Goal: Task Accomplishment & Management: Use online tool/utility

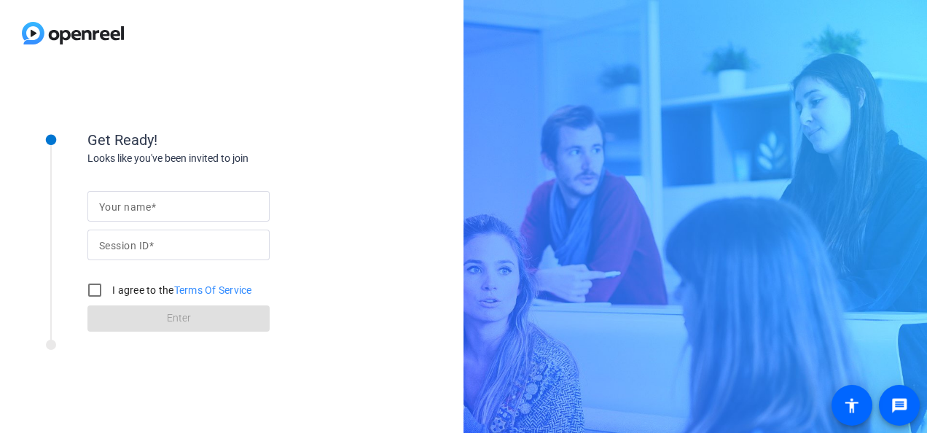
click at [164, 203] on input "Your name" at bounding box center [178, 205] width 159 height 17
type input "[PERSON_NAME]"
click at [116, 242] on mat-label "Session ID" at bounding box center [124, 246] width 50 height 12
click at [116, 242] on input "Session ID" at bounding box center [178, 244] width 159 height 17
paste input "8xC3"
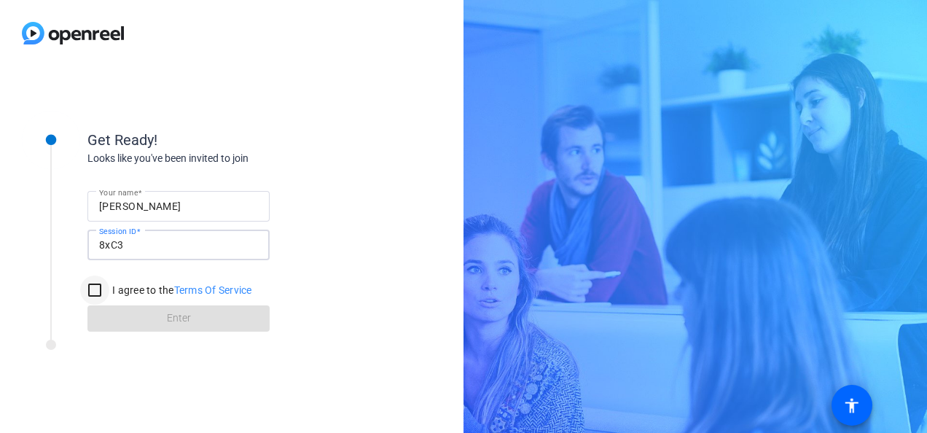
type input "8xC3"
click at [99, 287] on input "I agree to the Terms Of Service" at bounding box center [94, 289] width 29 height 29
checkbox input "true"
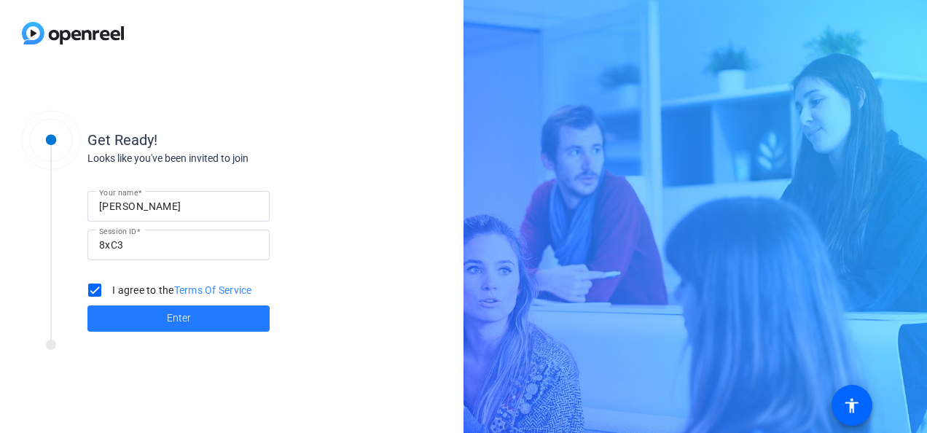
click at [172, 315] on span "Enter" at bounding box center [179, 317] width 24 height 15
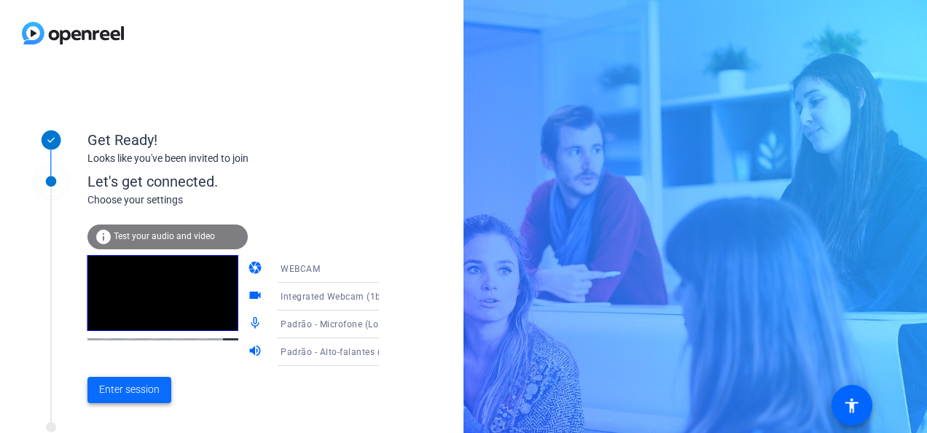
click at [154, 385] on span "Enter session" at bounding box center [129, 389] width 60 height 15
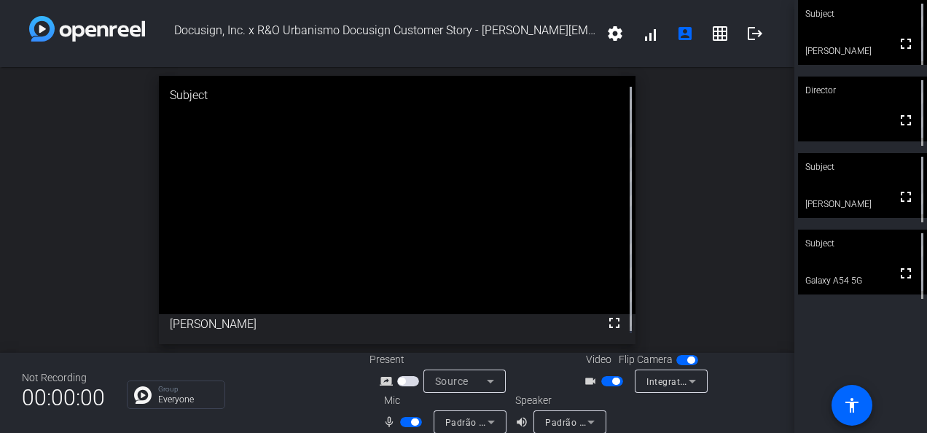
scroll to position [17, 0]
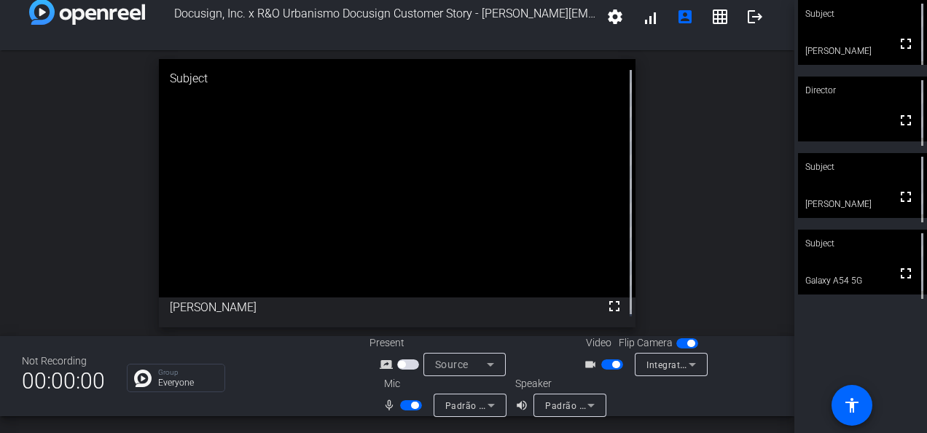
click at [602, 367] on span "button" at bounding box center [612, 364] width 22 height 10
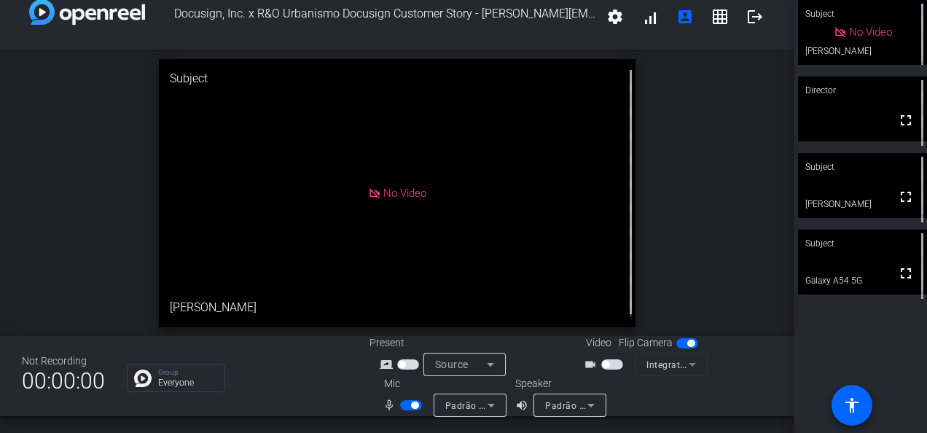
click at [402, 404] on span "button" at bounding box center [411, 405] width 22 height 10
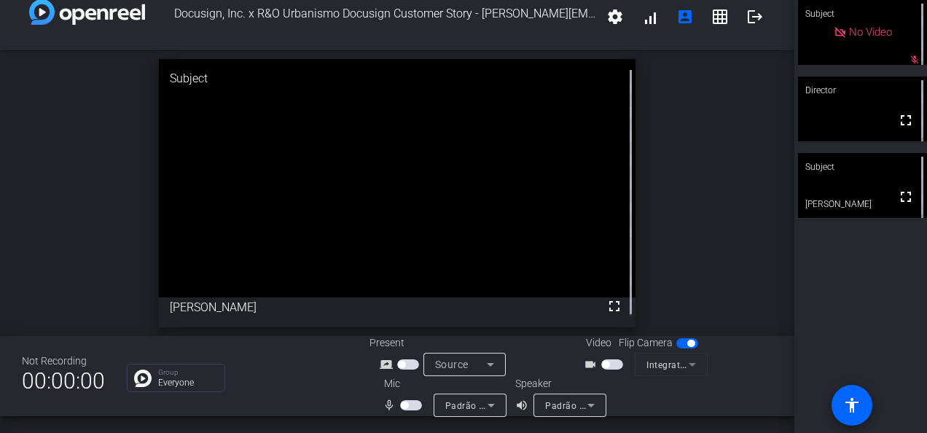
click at [414, 404] on span "button" at bounding box center [411, 405] width 22 height 10
click at [610, 364] on span "button" at bounding box center [612, 364] width 22 height 10
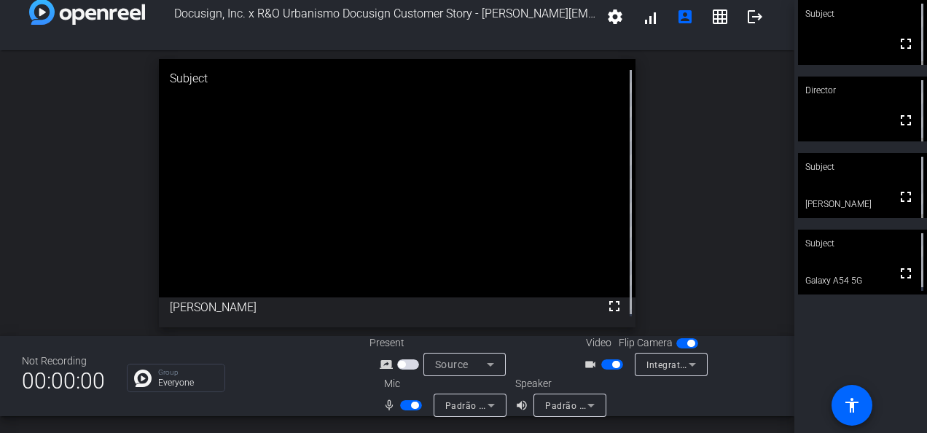
click at [402, 406] on span "button" at bounding box center [411, 405] width 22 height 10
click at [606, 20] on mat-icon "settings" at bounding box center [614, 16] width 17 height 17
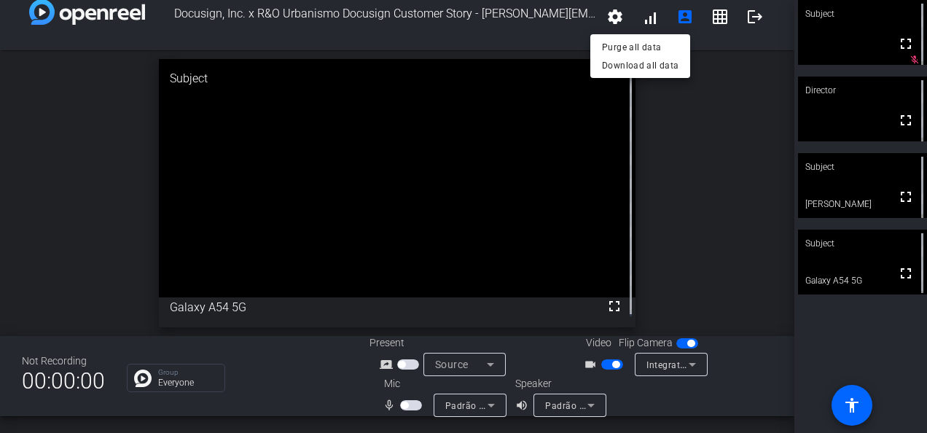
click at [715, 19] on div at bounding box center [463, 216] width 927 height 433
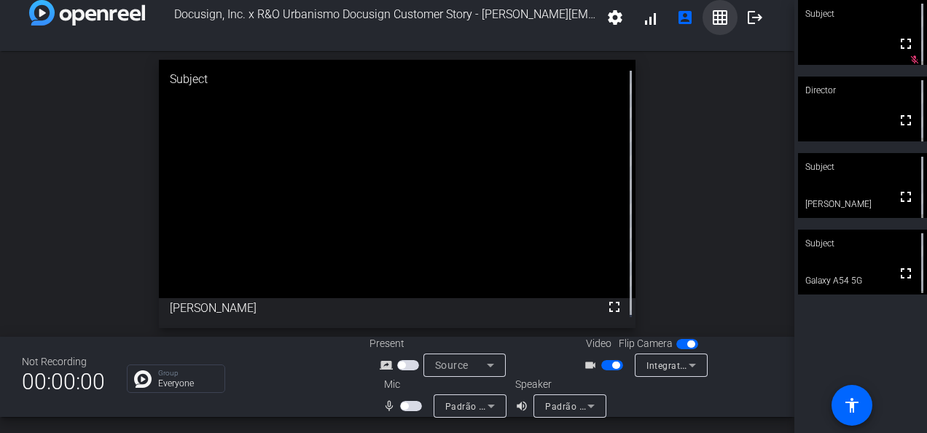
click at [715, 19] on mat-icon "grid_on" at bounding box center [719, 17] width 17 height 17
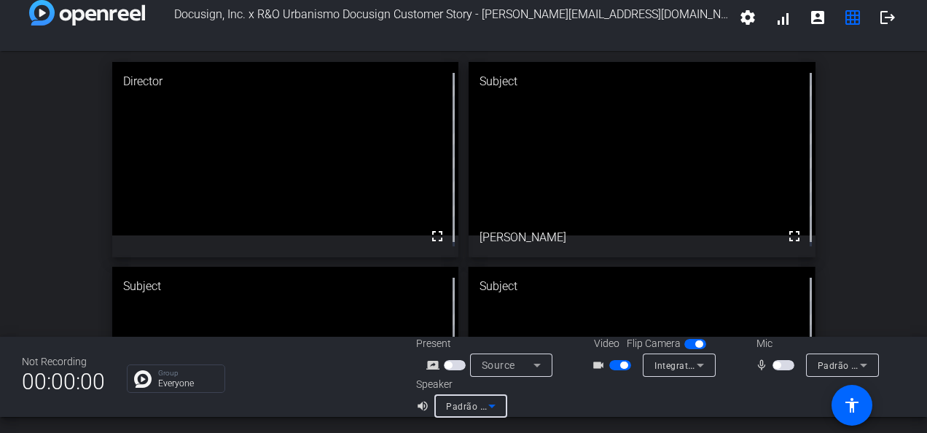
click at [492, 407] on icon at bounding box center [491, 405] width 17 height 17
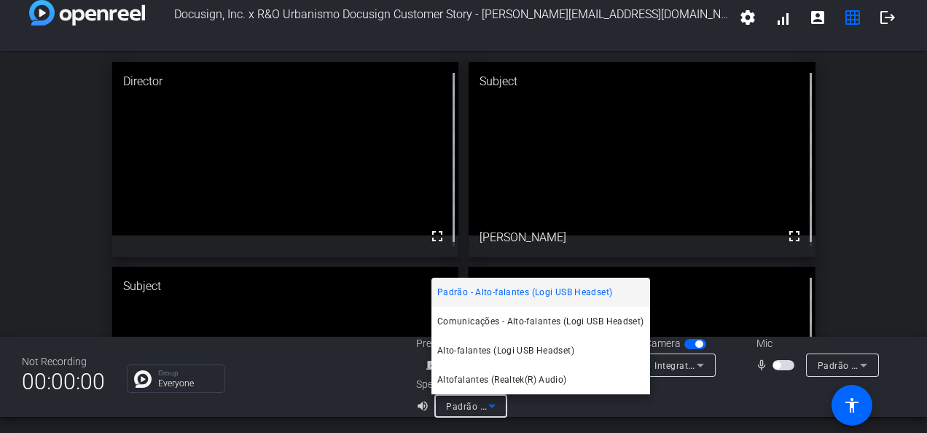
click at [547, 420] on div at bounding box center [463, 216] width 927 height 433
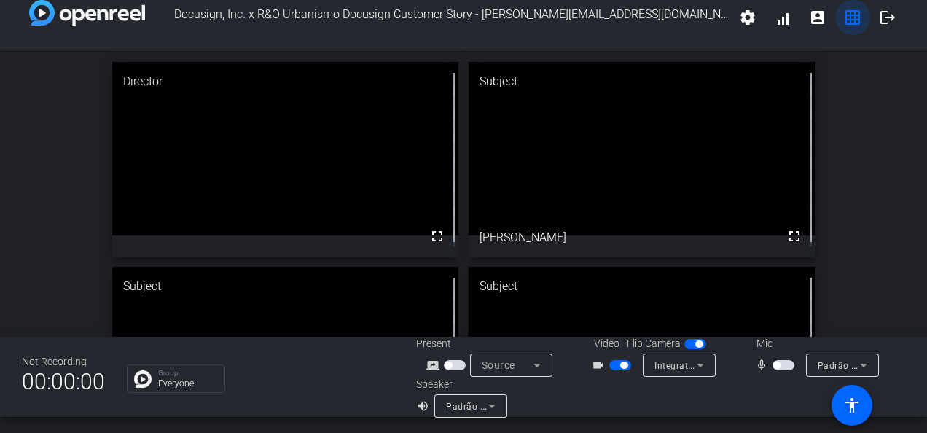
click at [844, 25] on mat-icon "grid_on" at bounding box center [852, 17] width 17 height 17
click at [846, 19] on mat-icon "grid_on" at bounding box center [852, 17] width 17 height 17
click at [846, 20] on mat-icon "grid_on" at bounding box center [852, 17] width 17 height 17
click at [844, 21] on mat-icon "grid_on" at bounding box center [852, 17] width 17 height 17
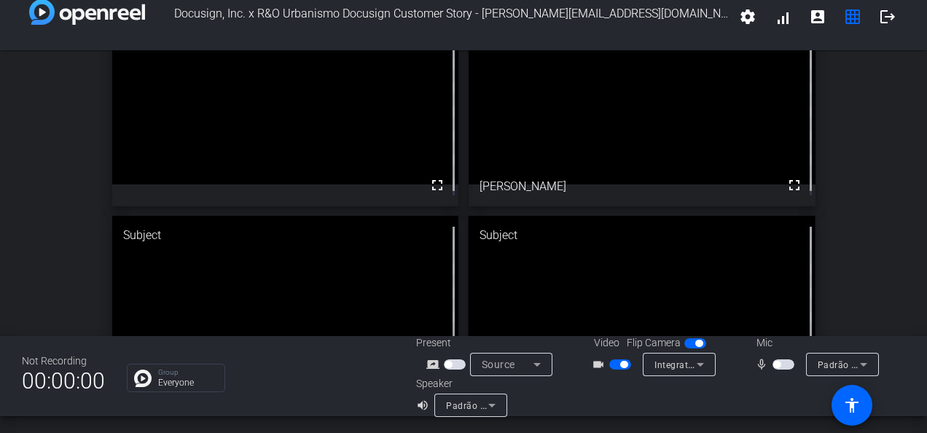
scroll to position [73, 0]
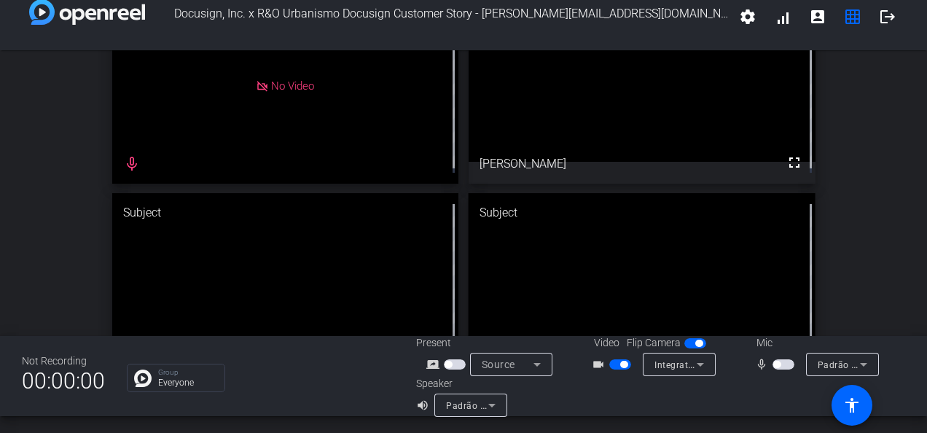
click at [782, 366] on span "button" at bounding box center [783, 364] width 22 height 10
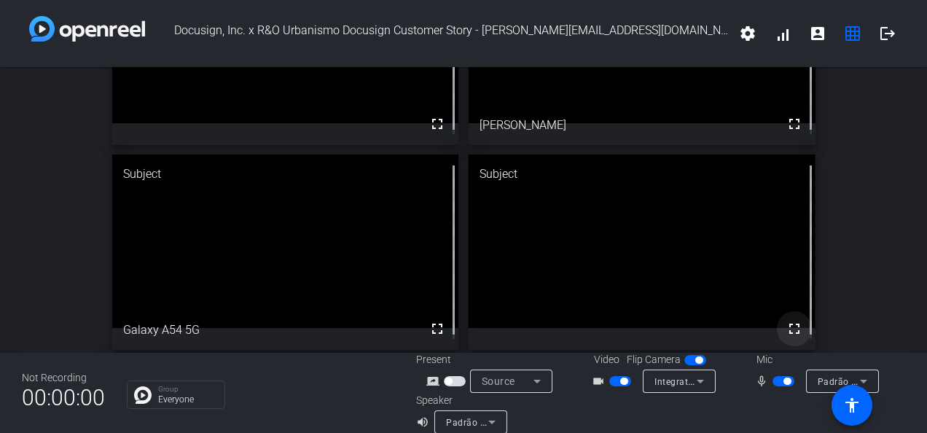
scroll to position [17, 0]
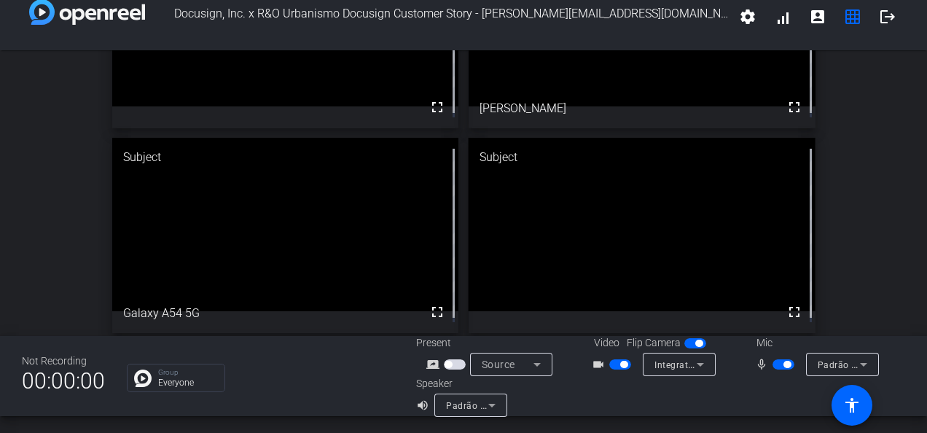
click at [854, 366] on icon at bounding box center [862, 363] width 17 height 17
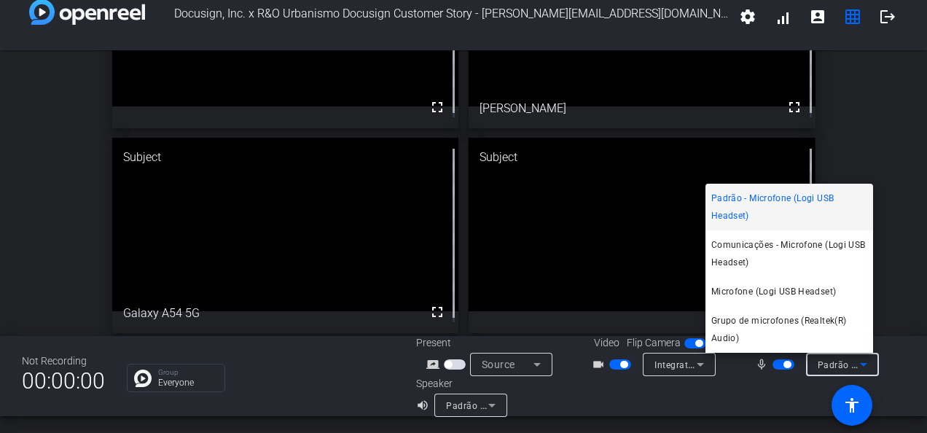
drag, startPoint x: 915, startPoint y: 173, endPoint x: 916, endPoint y: 125, distance: 47.4
click at [916, 125] on div at bounding box center [463, 216] width 927 height 433
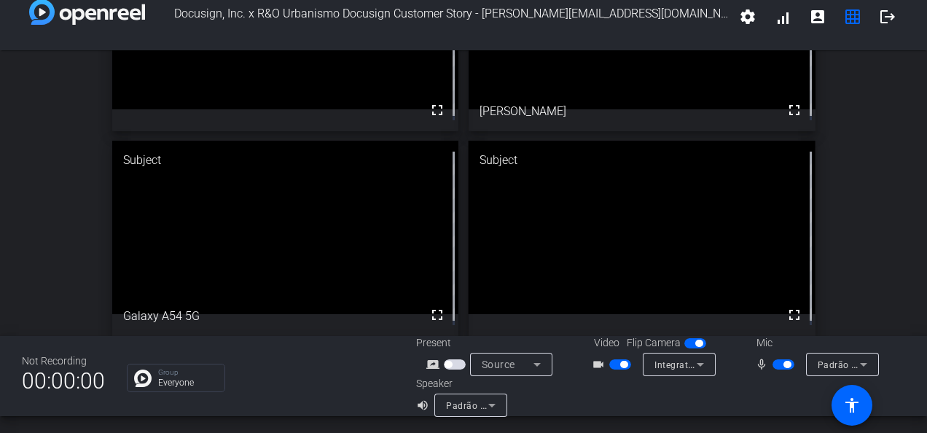
scroll to position [128, 0]
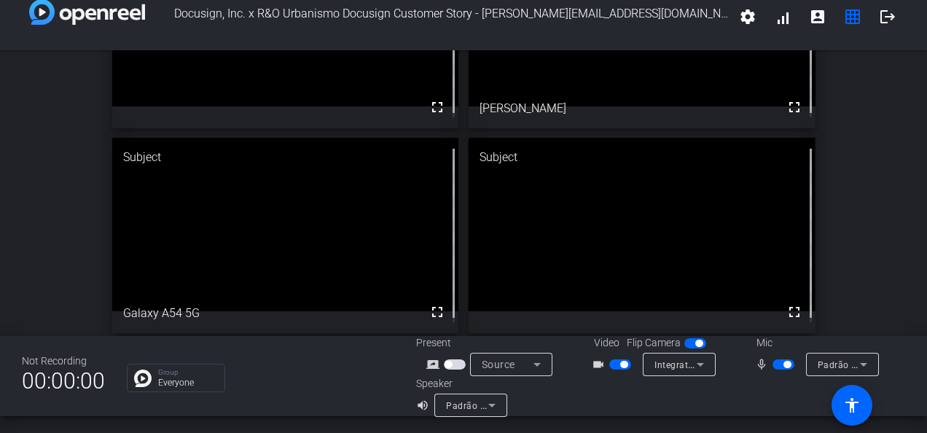
click at [772, 366] on span "button" at bounding box center [783, 364] width 22 height 10
click at [610, 364] on span "button" at bounding box center [620, 364] width 22 height 10
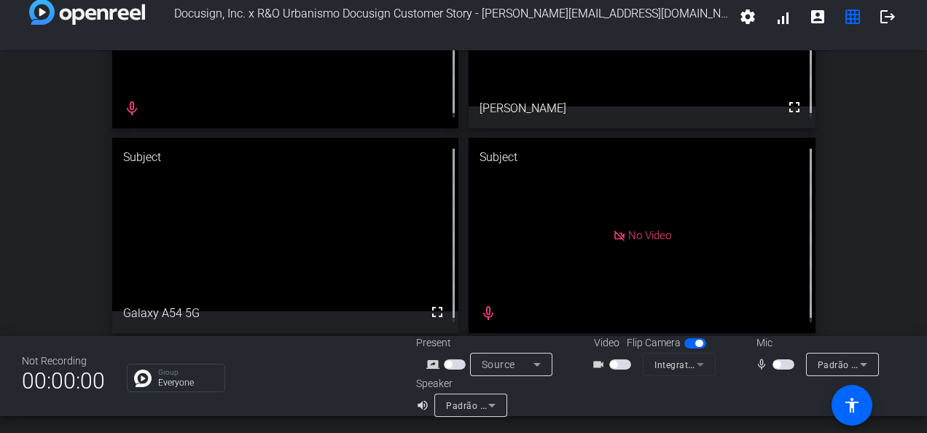
click at [781, 363] on span "button" at bounding box center [783, 364] width 22 height 10
click at [772, 363] on span "button" at bounding box center [783, 364] width 22 height 10
click at [817, 22] on mat-icon "account_box" at bounding box center [817, 16] width 17 height 17
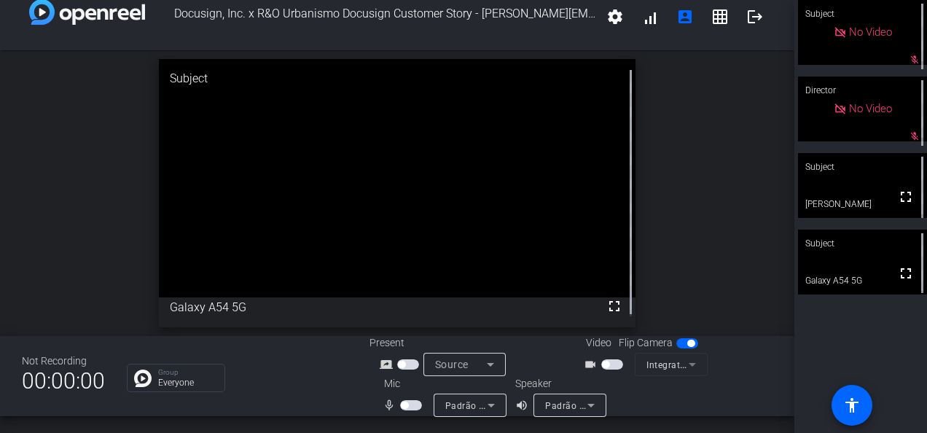
click at [412, 404] on span "button" at bounding box center [411, 405] width 22 height 10
click at [400, 406] on span "button" at bounding box center [411, 405] width 22 height 10
click at [413, 406] on span "button" at bounding box center [411, 405] width 22 height 10
click at [401, 402] on span "button" at bounding box center [411, 405] width 22 height 10
click at [414, 406] on span "button" at bounding box center [411, 405] width 22 height 10
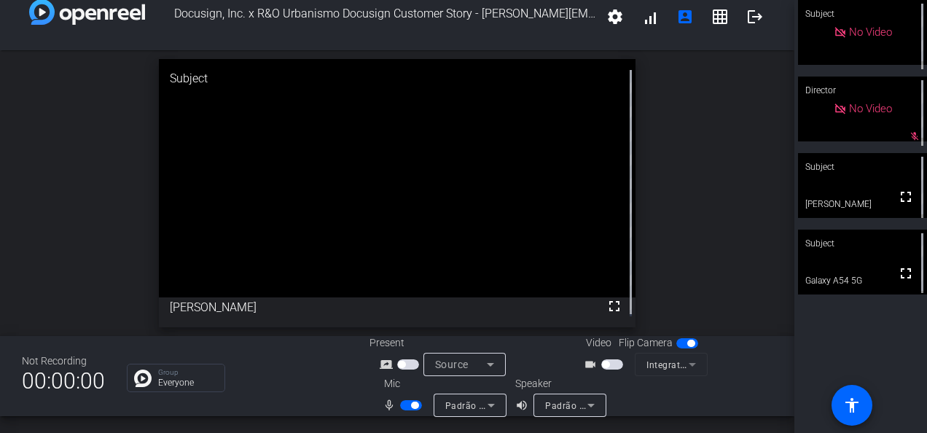
click at [403, 406] on span "button" at bounding box center [411, 405] width 22 height 10
click at [408, 404] on span "button" at bounding box center [411, 405] width 22 height 10
click at [401, 406] on span "button" at bounding box center [411, 405] width 22 height 10
click at [414, 403] on span "button" at bounding box center [411, 405] width 22 height 10
click at [613, 365] on span "button" at bounding box center [612, 364] width 22 height 10
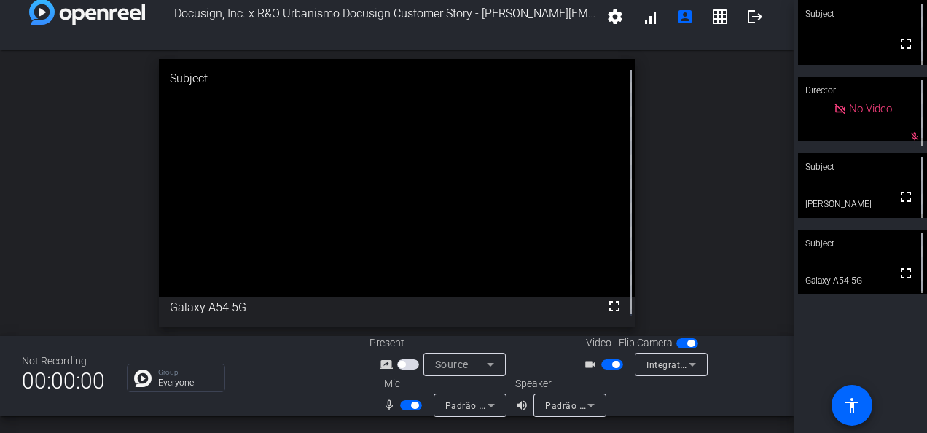
click at [402, 406] on span "button" at bounding box center [411, 405] width 22 height 10
click at [415, 402] on span "button" at bounding box center [411, 405] width 22 height 10
click at [404, 403] on span "button" at bounding box center [411, 405] width 22 height 10
click at [412, 406] on span "button" at bounding box center [411, 405] width 22 height 10
click at [406, 407] on span "button" at bounding box center [411, 405] width 22 height 10
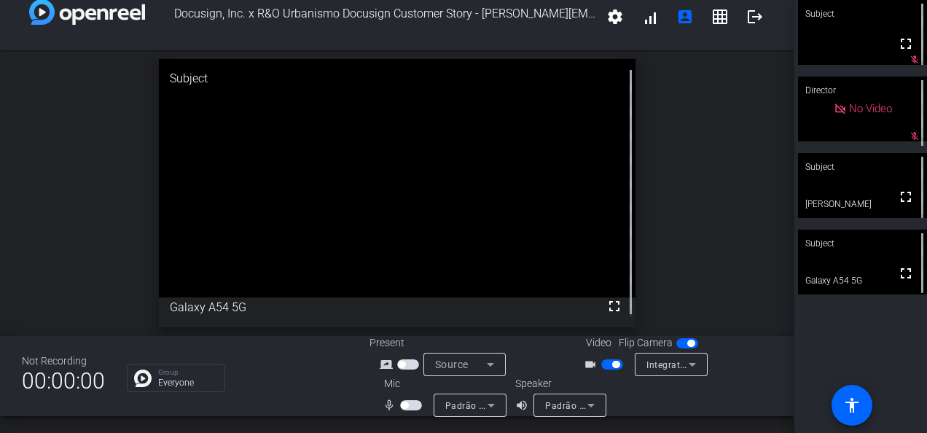
click at [412, 407] on span "button" at bounding box center [411, 405] width 22 height 10
